Goal: Information Seeking & Learning: Find contact information

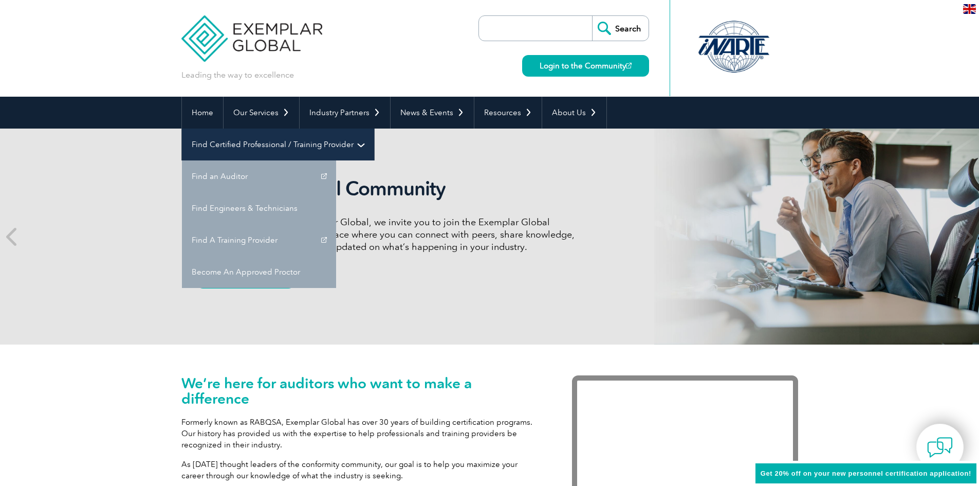
click at [374, 128] on link "Find Certified Professional / Training Provider" at bounding box center [278, 144] width 192 height 32
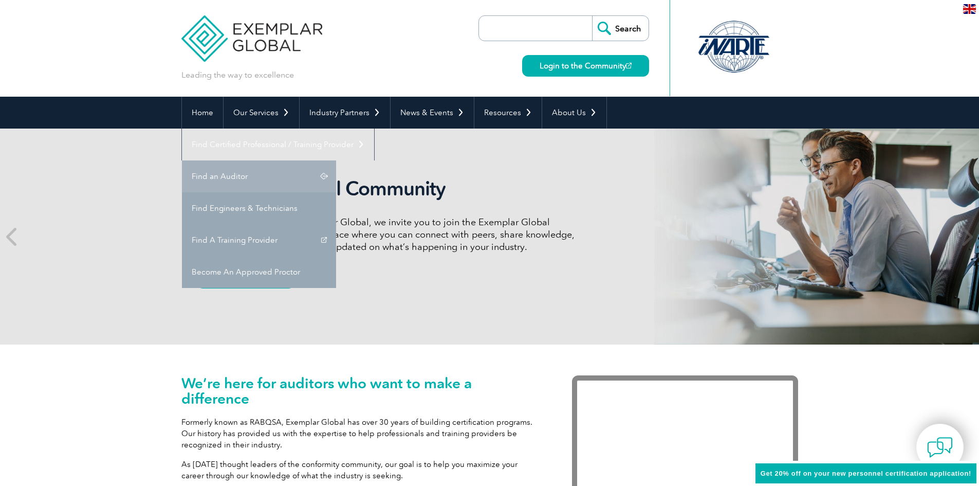
click at [336, 160] on link "Find an Auditor" at bounding box center [259, 176] width 154 height 32
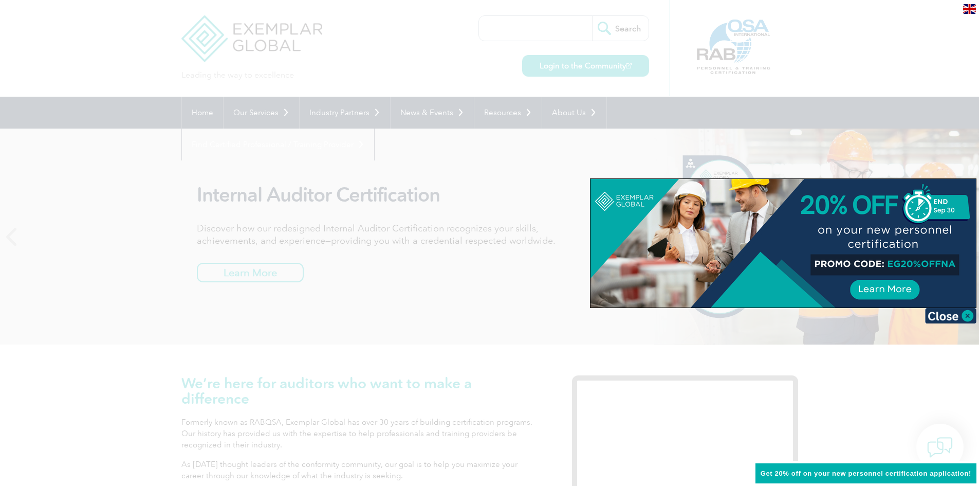
click at [905, 265] on div at bounding box center [782, 243] width 385 height 128
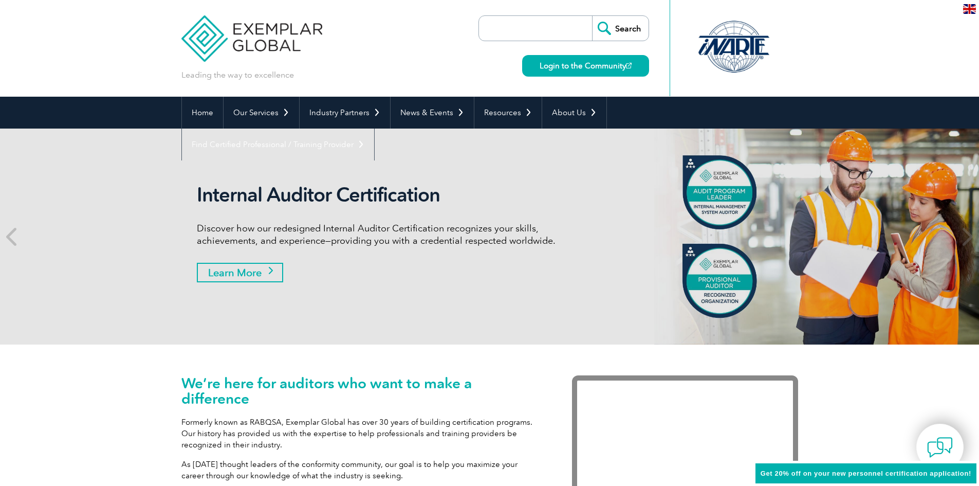
click at [240, 272] on link "Learn More" at bounding box center [240, 273] width 86 height 20
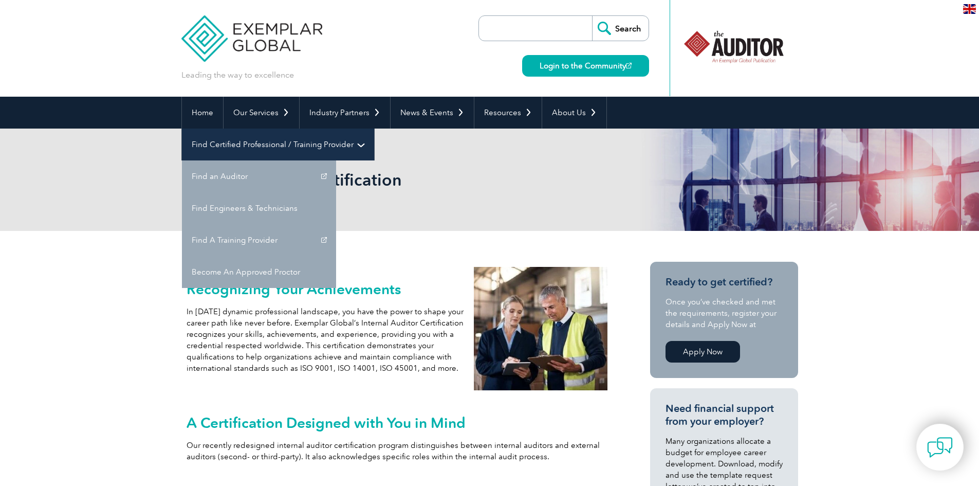
click at [374, 128] on link "Find Certified Professional / Training Provider" at bounding box center [278, 144] width 192 height 32
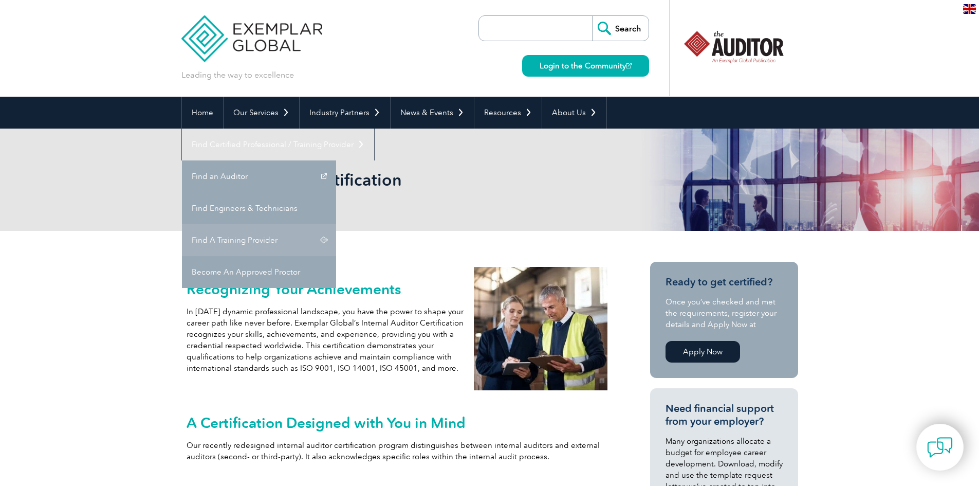
click at [336, 224] on link "Find A Training Provider" at bounding box center [259, 240] width 154 height 32
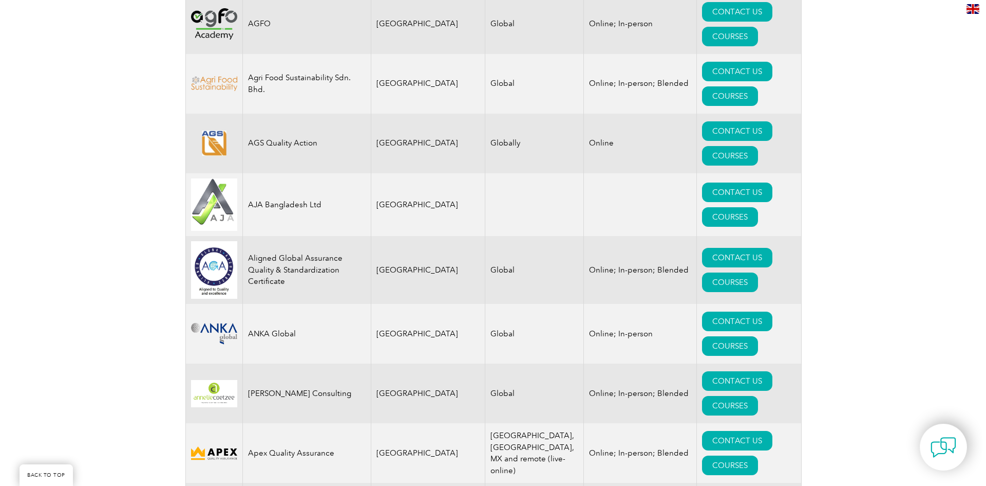
scroll to position [1028, 0]
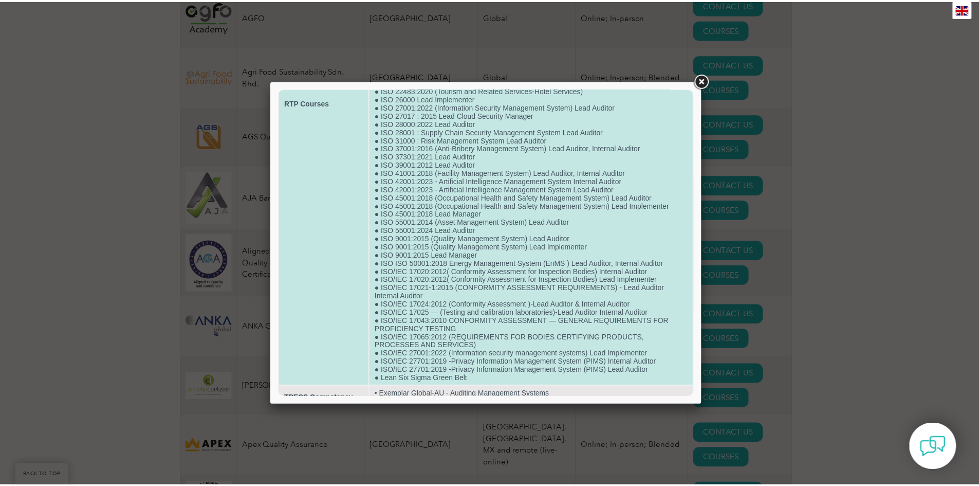
scroll to position [342, 0]
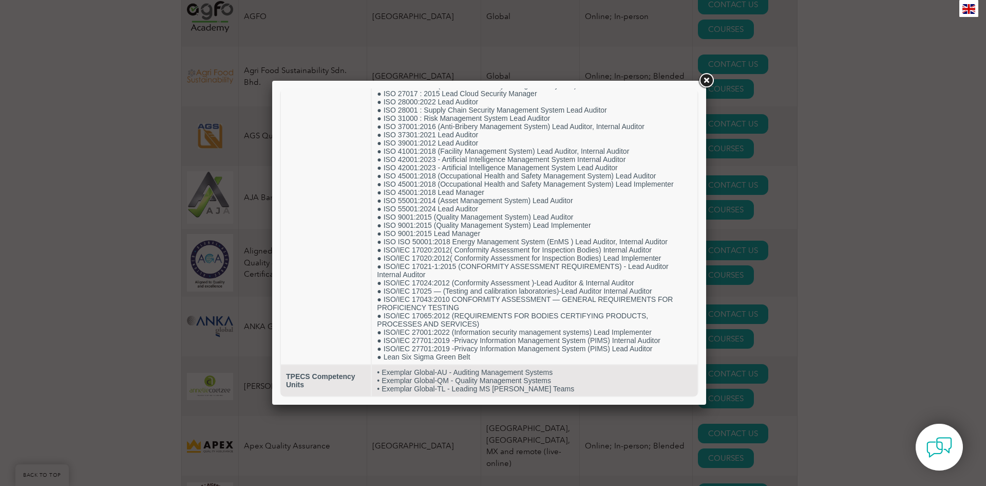
click at [710, 78] on link at bounding box center [706, 80] width 18 height 18
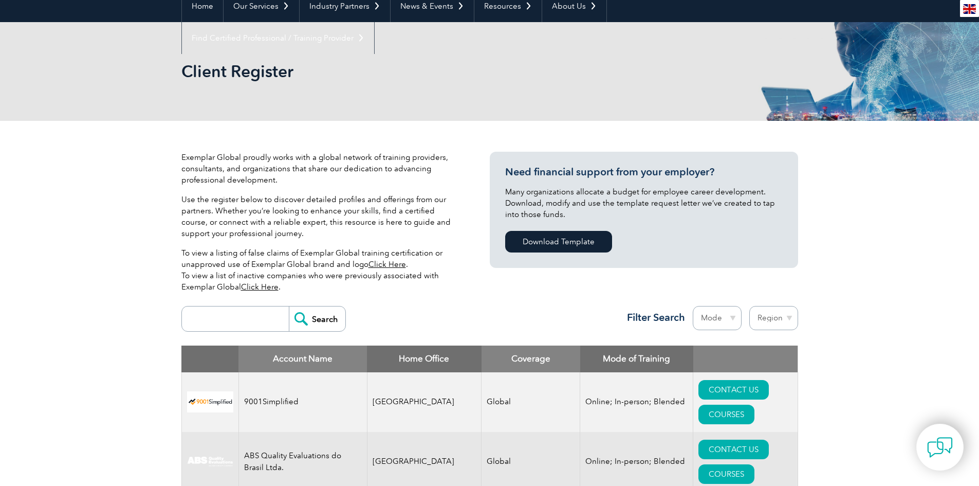
scroll to position [235, 0]
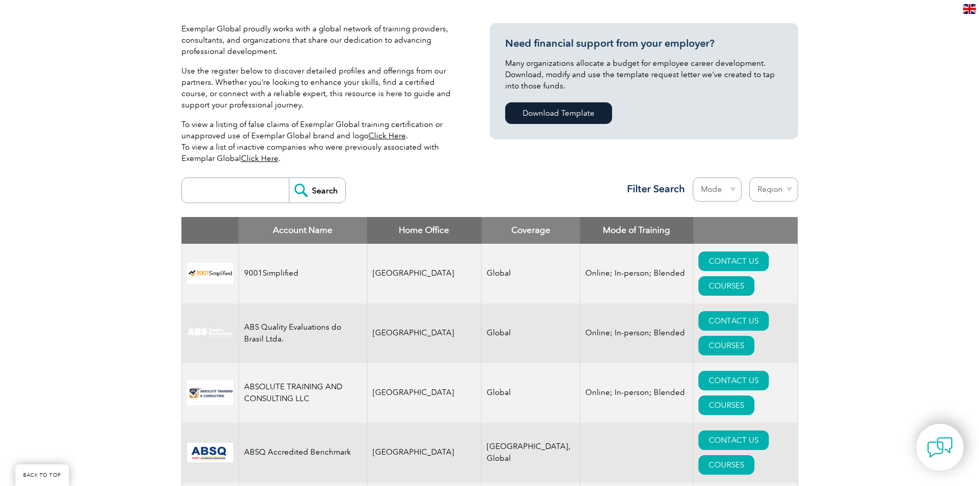
click at [672, 185] on h3 "Filter Search" at bounding box center [653, 188] width 64 height 13
click at [729, 185] on select "Mode Online In-person Blended" at bounding box center [717, 189] width 49 height 24
click at [576, 185] on div "Search Region Australia Bahrain Bangladesh Brazil Canada Colombia Dominican Rep…" at bounding box center [489, 194] width 617 height 45
click at [659, 196] on div "Region Australia Bahrain Bangladesh Brazil Canada Colombia Dominican Republic E…" at bounding box center [695, 191] width 206 height 29
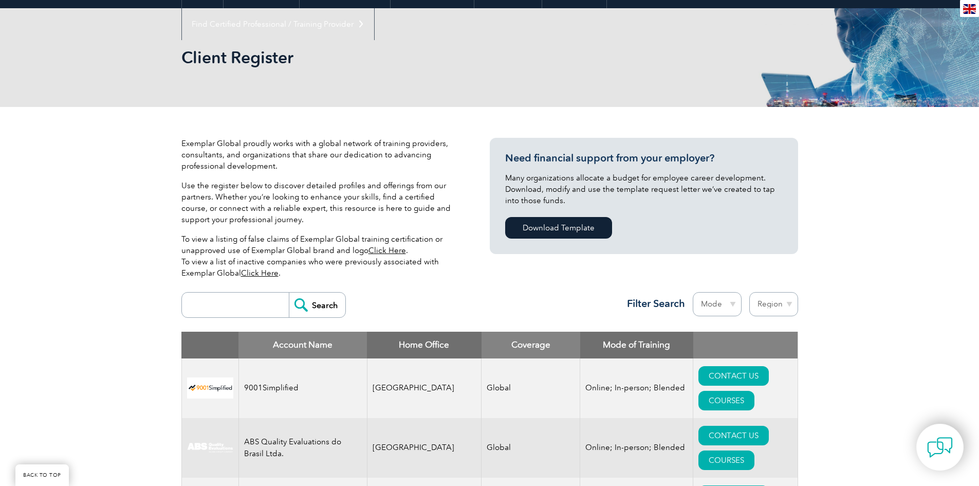
scroll to position [154, 0]
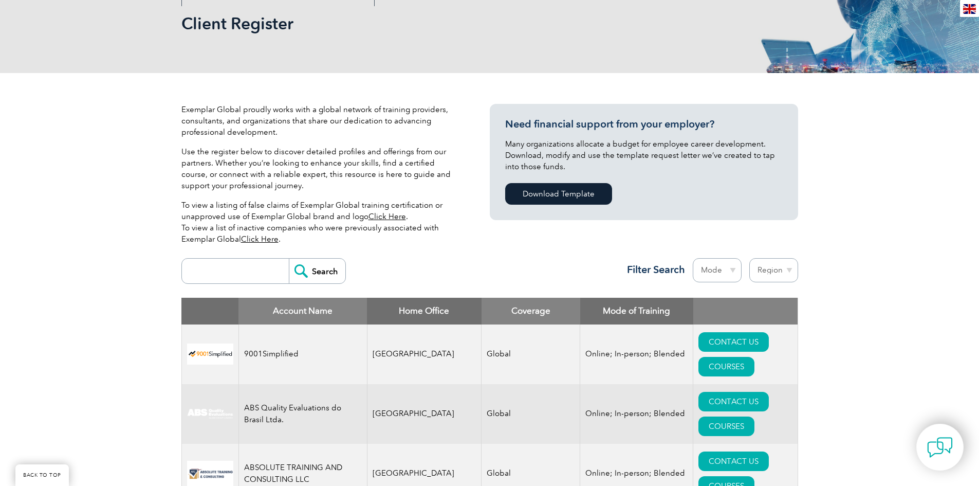
drag, startPoint x: 734, startPoint y: 267, endPoint x: 742, endPoint y: 265, distance: 8.4
click at [734, 267] on select "Mode Online In-person Blended" at bounding box center [717, 270] width 49 height 24
click at [786, 270] on select "Region Australia Bahrain Bangladesh Brazil Canada Colombia Dominican Republic E…" at bounding box center [773, 270] width 49 height 24
select select "[GEOGRAPHIC_DATA]"
click at [749, 258] on select "Region Australia Bahrain Bangladesh Brazil Canada Colombia Dominican Republic E…" at bounding box center [773, 270] width 49 height 24
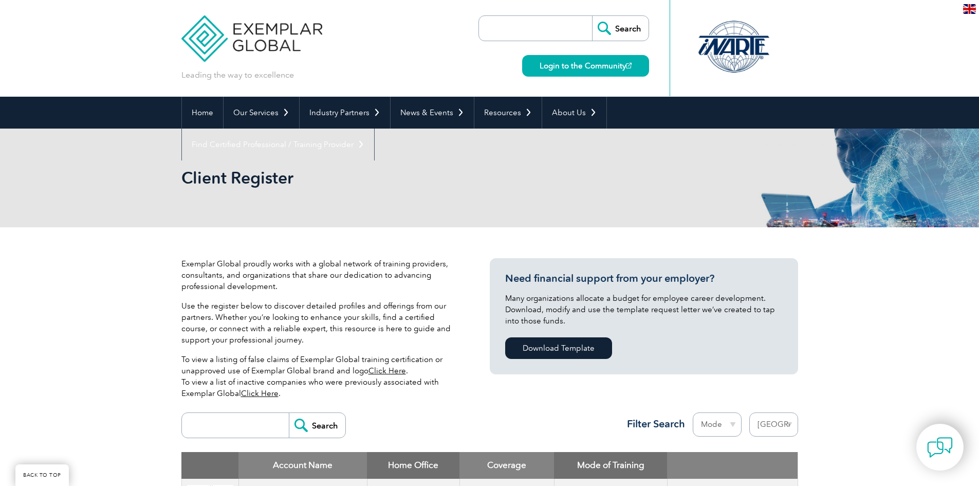
select select "India"
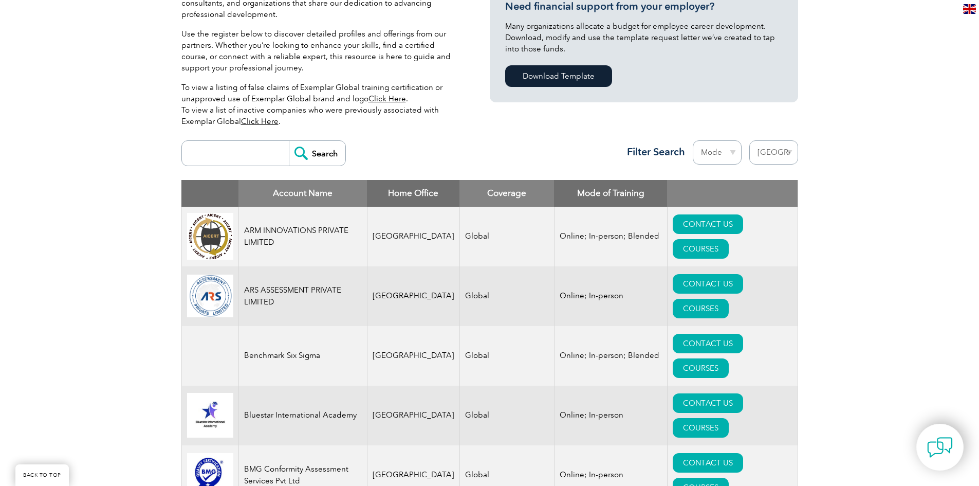
scroll to position [246, 0]
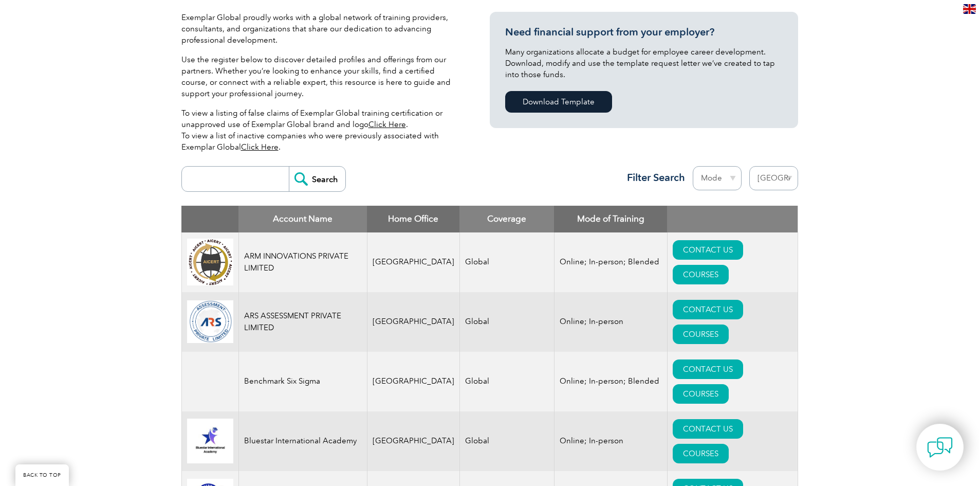
click at [733, 175] on select "Mode Online In-person Blended" at bounding box center [717, 178] width 49 height 24
select select "Online"
click at [693, 166] on select "Mode Online In-person Blended" at bounding box center [717, 178] width 49 height 24
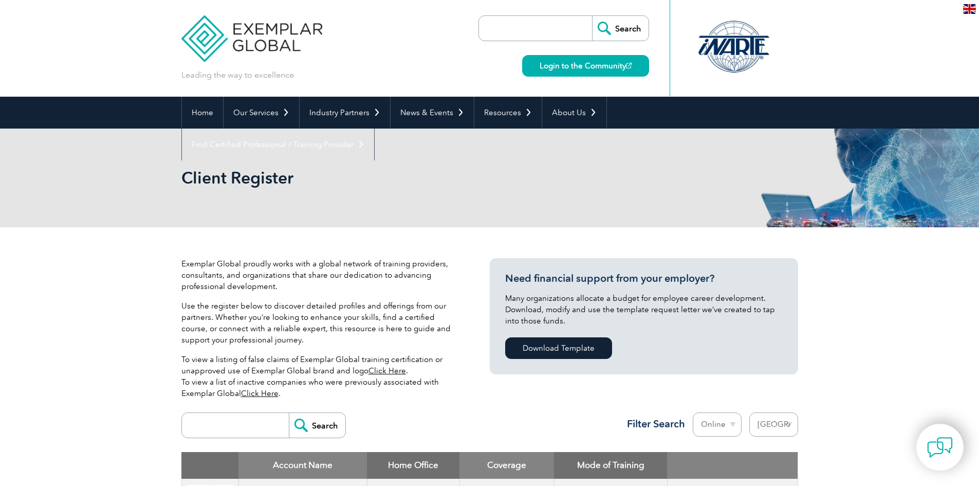
select select "[GEOGRAPHIC_DATA]"
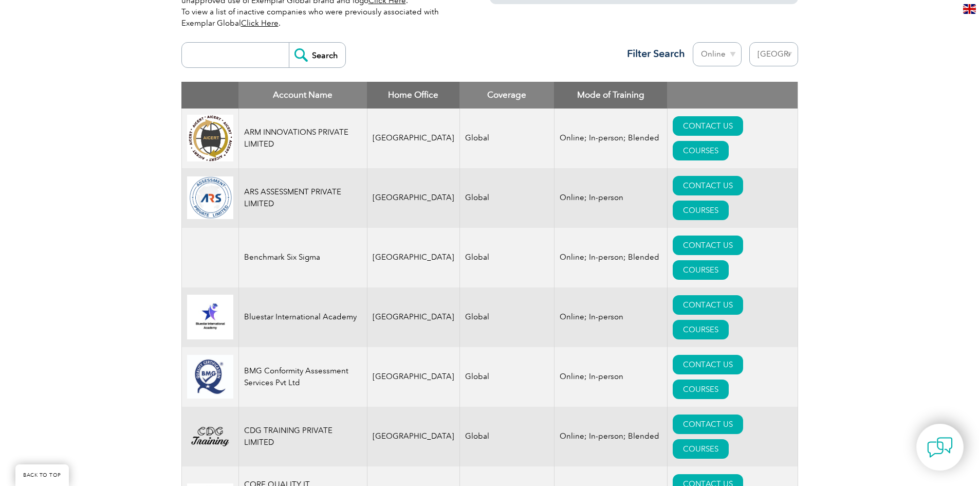
scroll to position [360, 0]
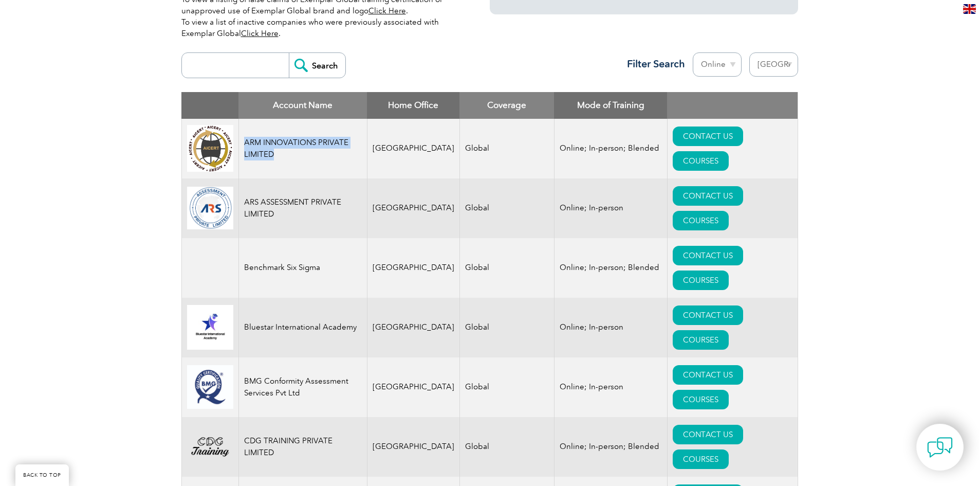
drag, startPoint x: 243, startPoint y: 139, endPoint x: 306, endPoint y: 154, distance: 65.5
click at [306, 154] on td "ARM INNOVATIONS PRIVATE LIMITED" at bounding box center [302, 149] width 128 height 60
copy td "ARM INNOVATIONS PRIVATE LIMITED"
